Goal: Information Seeking & Learning: Learn about a topic

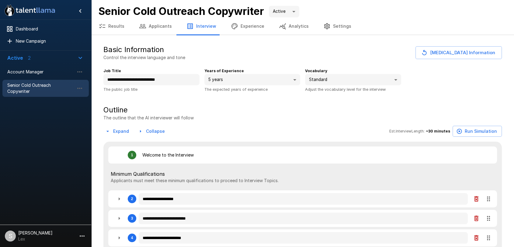
type textarea "*"
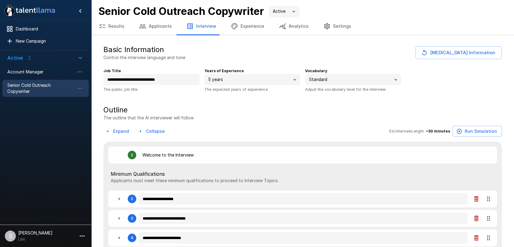
type textarea "*"
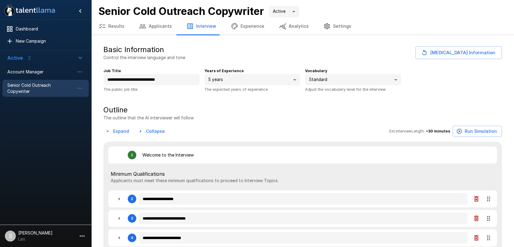
type textarea "*"
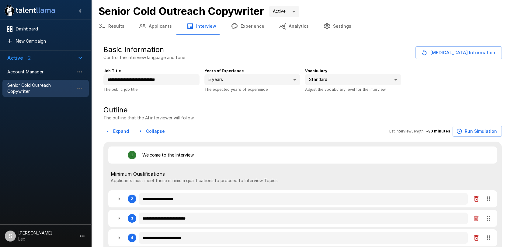
type textarea "*"
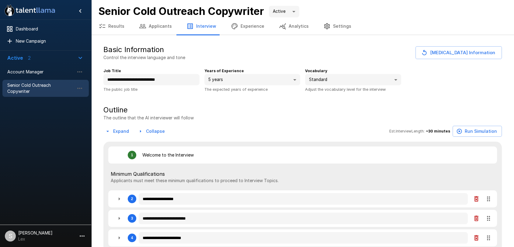
type textarea "*"
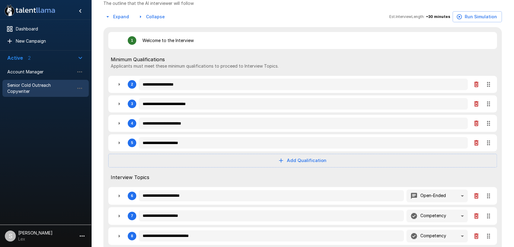
type textarea "*"
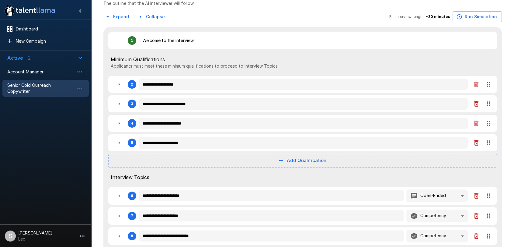
type textarea "*"
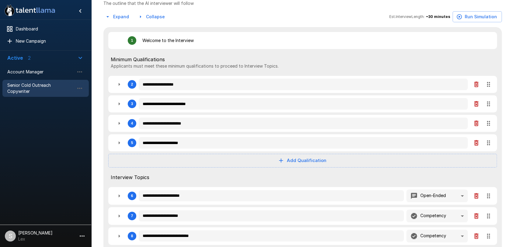
type textarea "*"
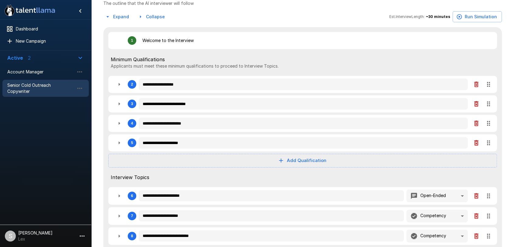
type textarea "*"
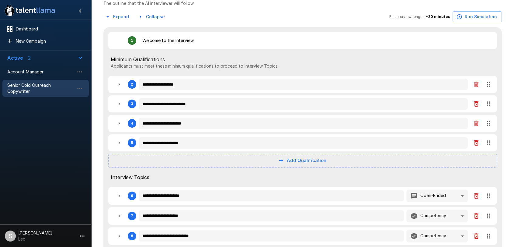
type textarea "*"
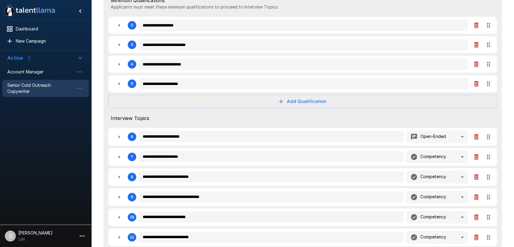
type textarea "*"
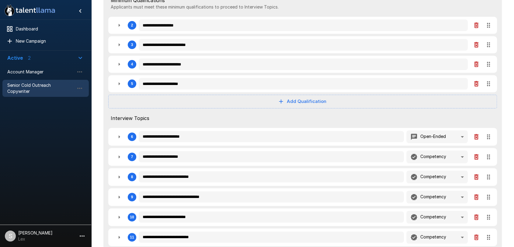
type textarea "*"
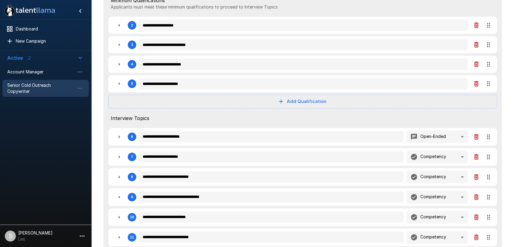
type textarea "*"
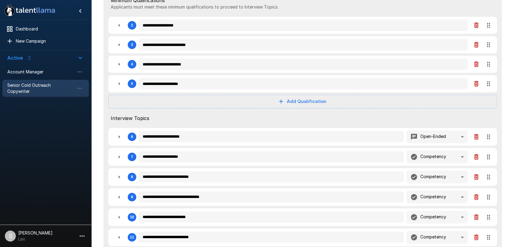
type textarea "*"
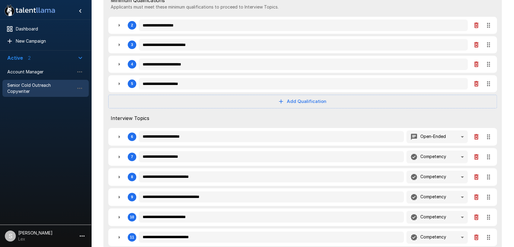
type textarea "*"
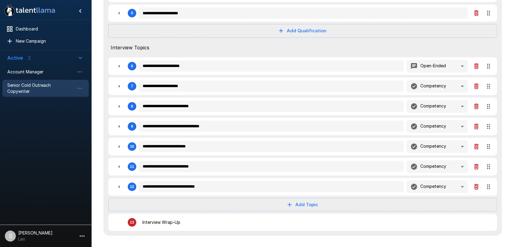
scroll to position [245, 0]
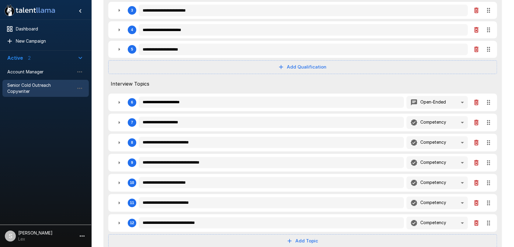
type textarea "*"
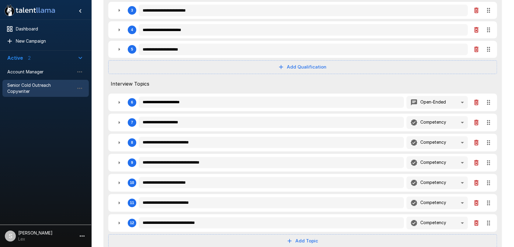
type textarea "*"
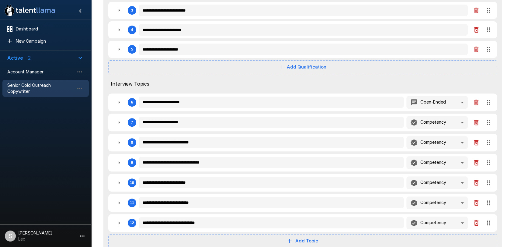
type textarea "*"
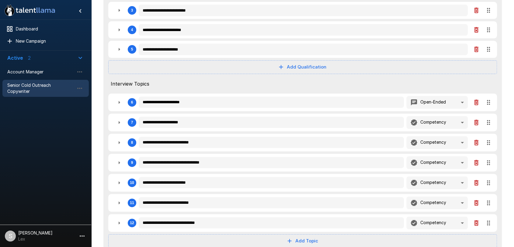
type textarea "*"
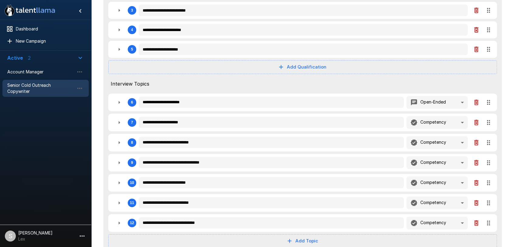
type textarea "*"
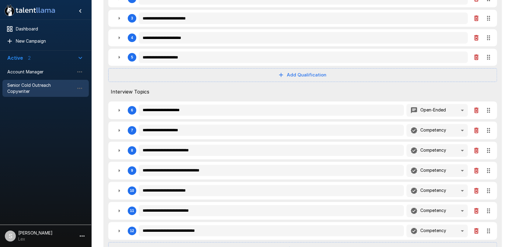
type textarea "*"
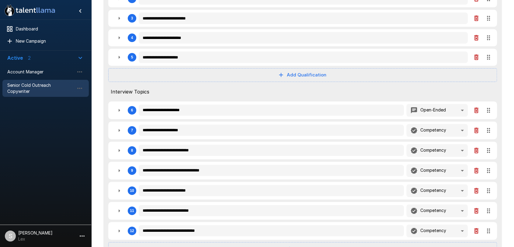
type textarea "*"
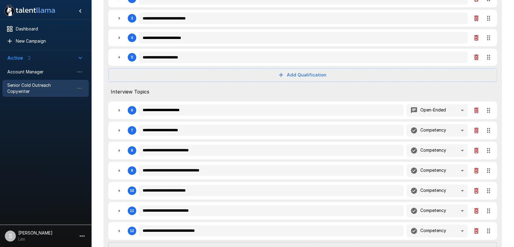
type textarea "*"
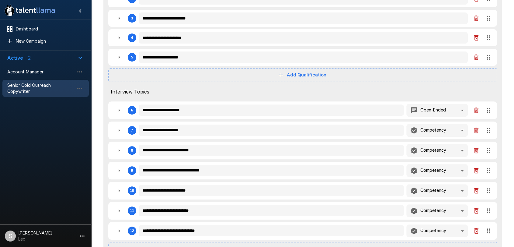
type textarea "*"
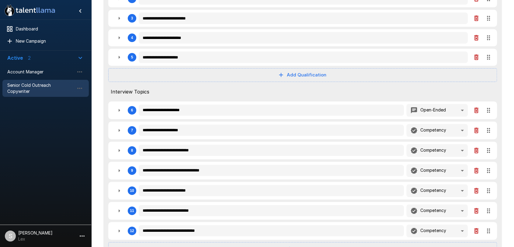
type textarea "*"
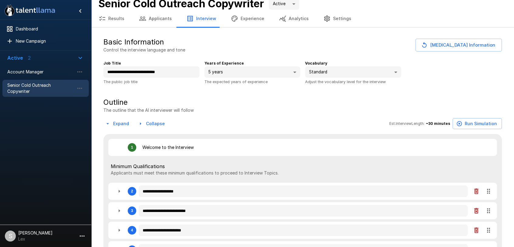
scroll to position [0, 0]
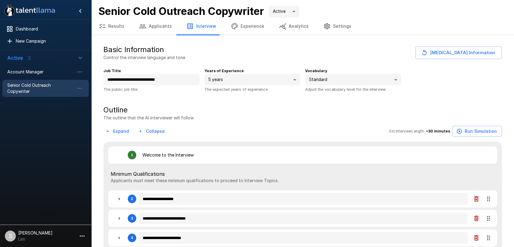
type textarea "*"
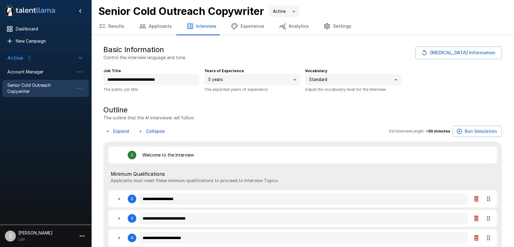
type textarea "*"
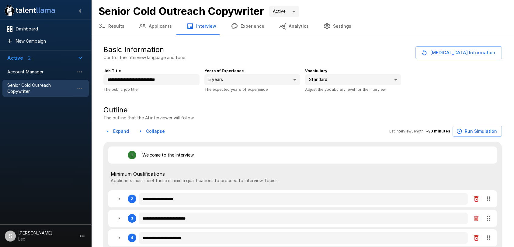
type textarea "*"
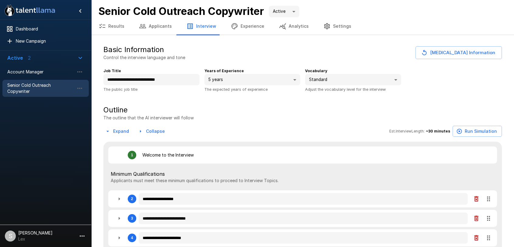
type textarea "*"
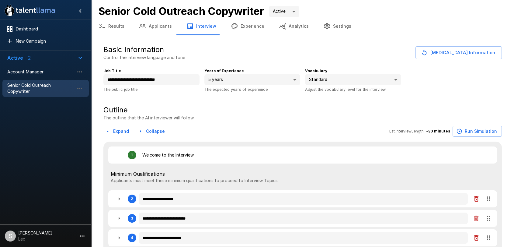
type textarea "*"
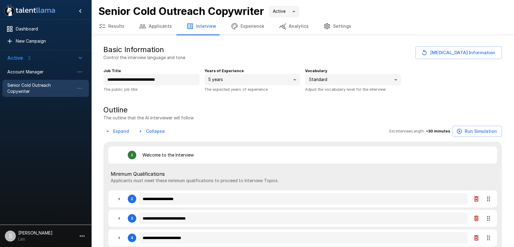
type textarea "*"
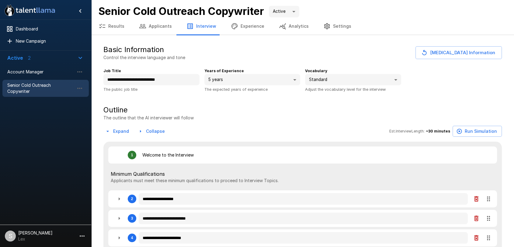
type textarea "*"
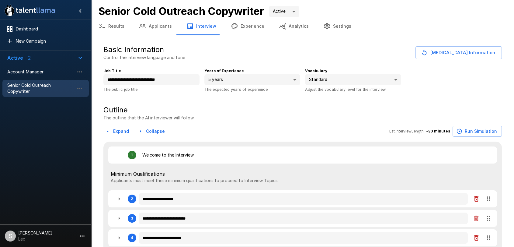
type textarea "*"
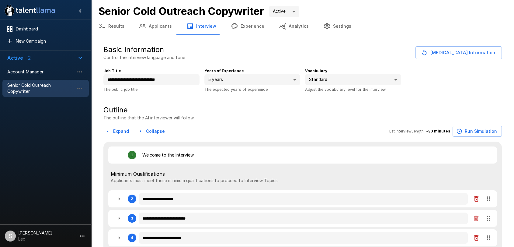
type textarea "*"
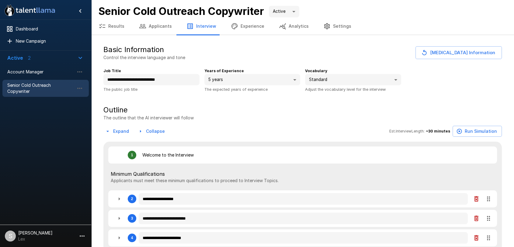
type textarea "*"
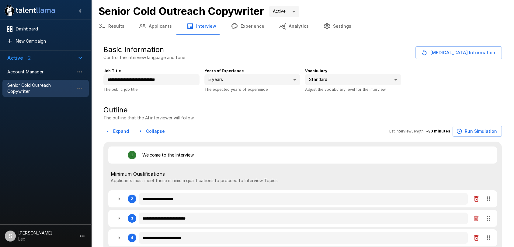
type textarea "*"
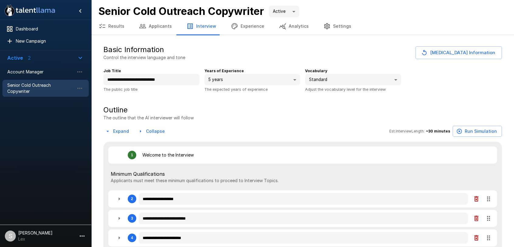
type textarea "*"
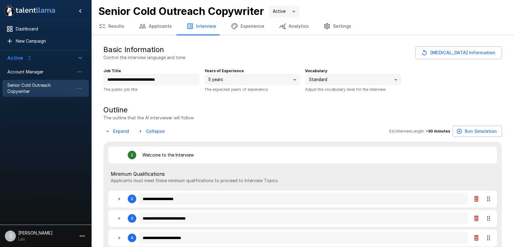
type textarea "*"
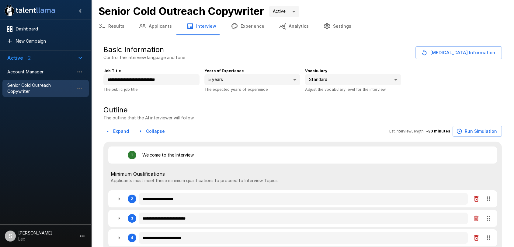
type textarea "*"
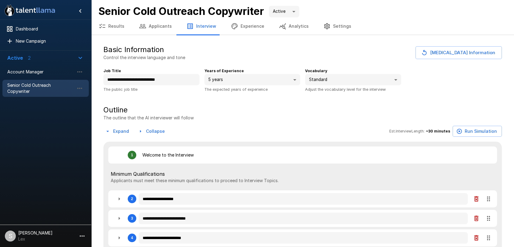
type textarea "*"
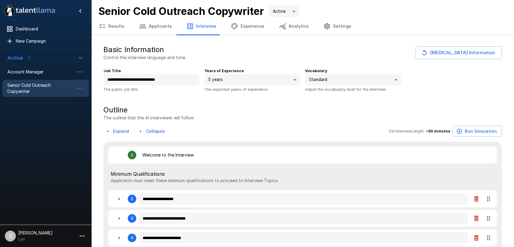
type textarea "*"
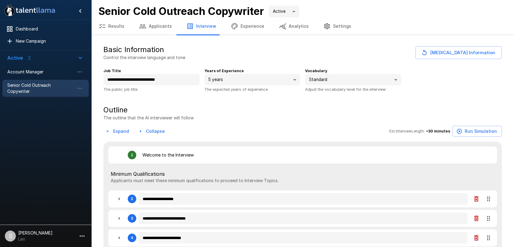
type textarea "*"
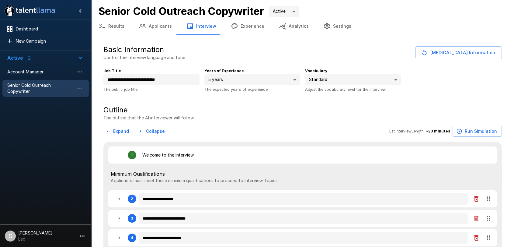
type textarea "*"
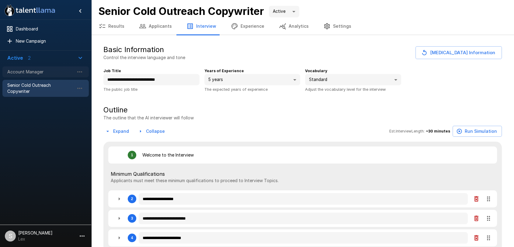
click at [31, 68] on div "Account Manager" at bounding box center [45, 71] width 86 height 11
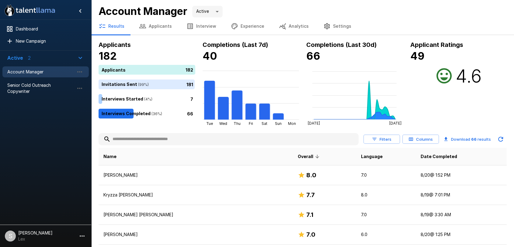
click at [153, 26] on button "Applicants" at bounding box center [155, 26] width 47 height 17
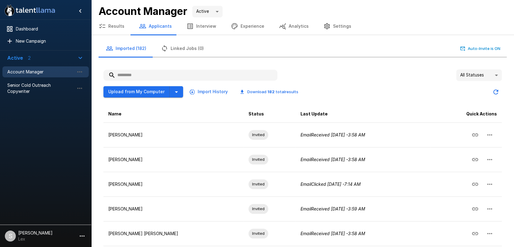
click at [125, 74] on input "text" at bounding box center [190, 75] width 174 height 11
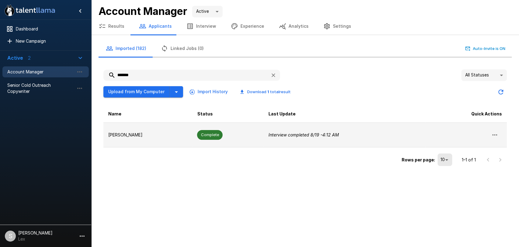
click at [129, 134] on p "[PERSON_NAME]" at bounding box center [147, 135] width 79 height 6
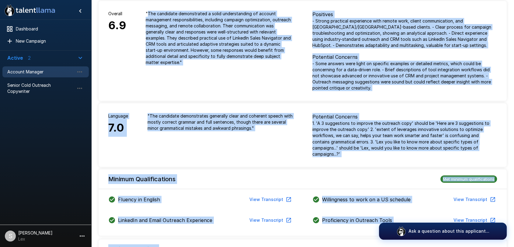
scroll to position [85, 0]
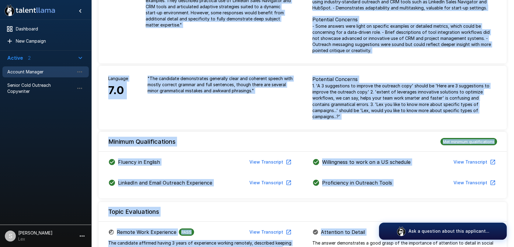
drag, startPoint x: 147, startPoint y: 60, endPoint x: 471, endPoint y: 245, distance: 373.7
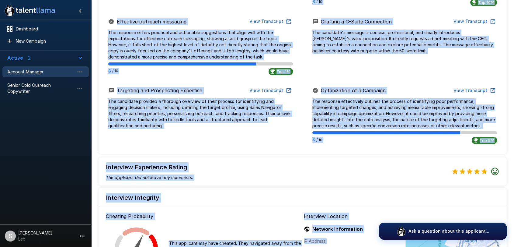
scroll to position [615, 0]
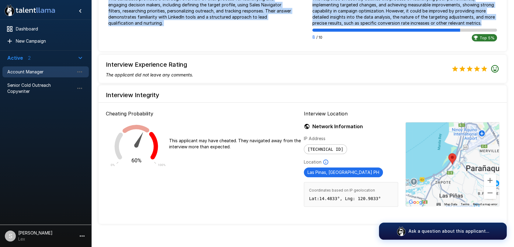
drag, startPoint x: 146, startPoint y: 59, endPoint x: 383, endPoint y: 26, distance: 239.6
copy div "Overall 6.9 " The candidate demonstrated a solid understanding of account manag…"
